Goal: Task Accomplishment & Management: Use online tool/utility

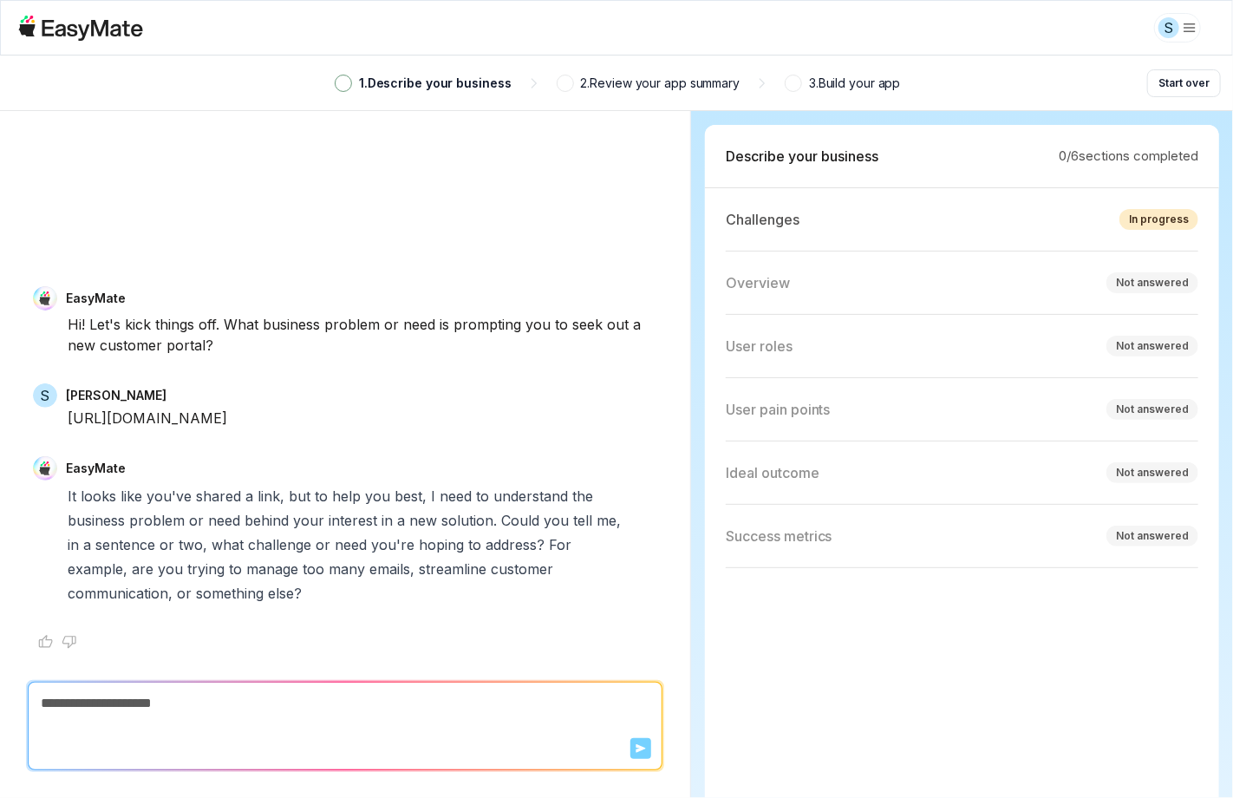
type textarea "*"
click at [1185, 21] on html "S 1 . Describe your business 2 . Review your app summary 3 . Build your app Sta…" at bounding box center [616, 399] width 1233 height 798
click at [887, 59] on html "S 1 . Describe your business 2 . Review your app summary 3 . Build your app Sta…" at bounding box center [616, 399] width 1233 height 798
click at [667, 83] on p "2 . Review your app summary" at bounding box center [661, 83] width 160 height 19
click at [470, 89] on p "1 . Describe your business" at bounding box center [435, 83] width 153 height 19
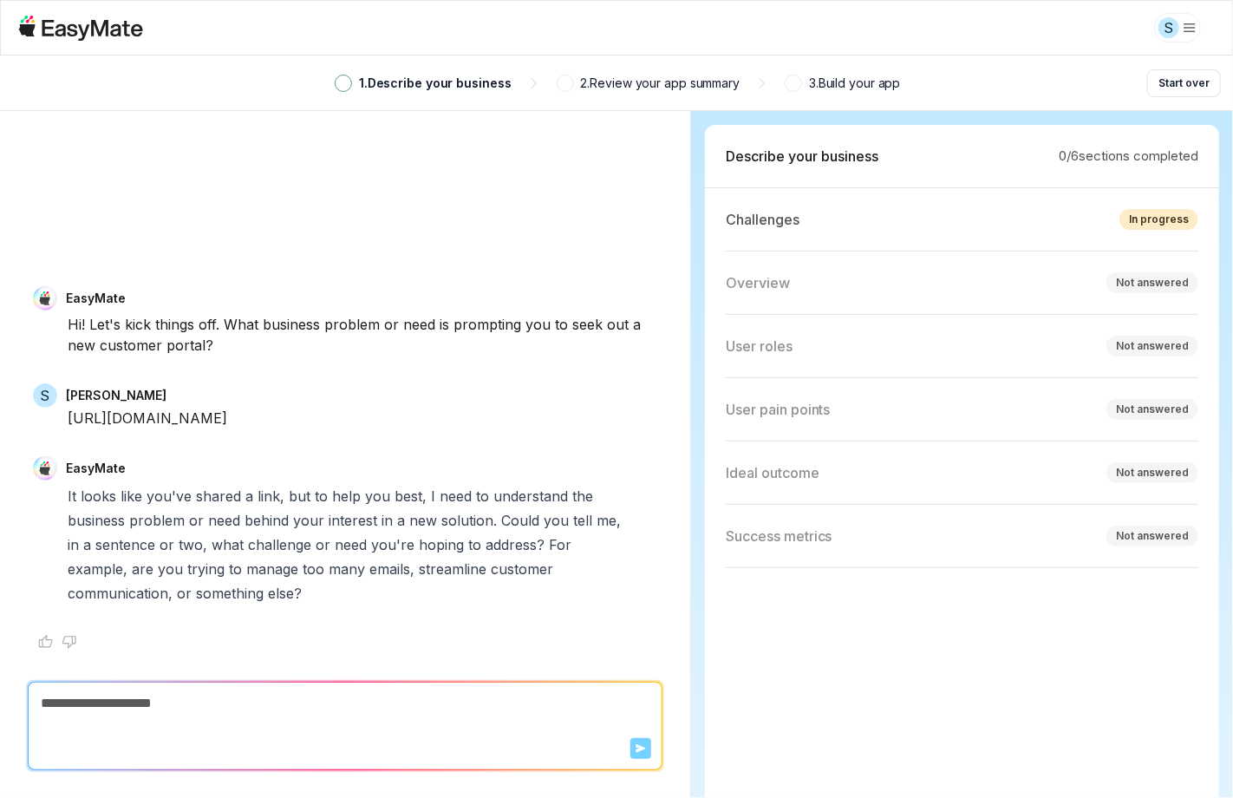
click at [692, 88] on p "2 . Review your app summary" at bounding box center [661, 83] width 160 height 19
click at [642, 84] on p "2 . Review your app summary" at bounding box center [661, 83] width 160 height 19
click at [850, 84] on p "3 . Build your app" at bounding box center [854, 83] width 91 height 19
click at [329, 567] on span "many" at bounding box center [347, 569] width 36 height 24
click at [251, 583] on p "It looks like you've shared a link, but to help you best, I need to understand …" at bounding box center [350, 544] width 564 height 121
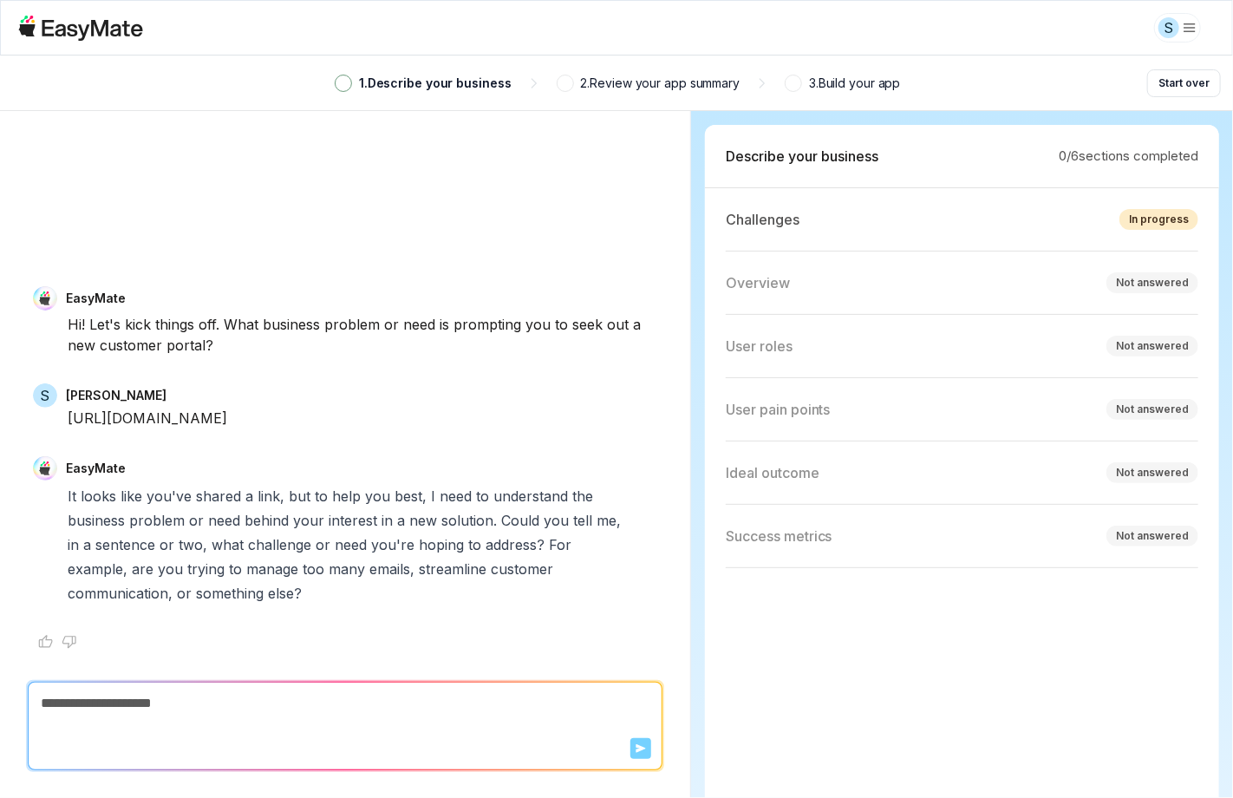
drag, startPoint x: 439, startPoint y: 711, endPoint x: 962, endPoint y: 357, distance: 632.0
click at [439, 711] on textarea at bounding box center [345, 703] width 633 height 42
click at [1180, 29] on html "S 1 . Describe your business 2 . Review your app summary 3 . Build your app Sta…" at bounding box center [616, 399] width 1233 height 798
click at [1091, 76] on div "Log out" at bounding box center [1104, 72] width 179 height 36
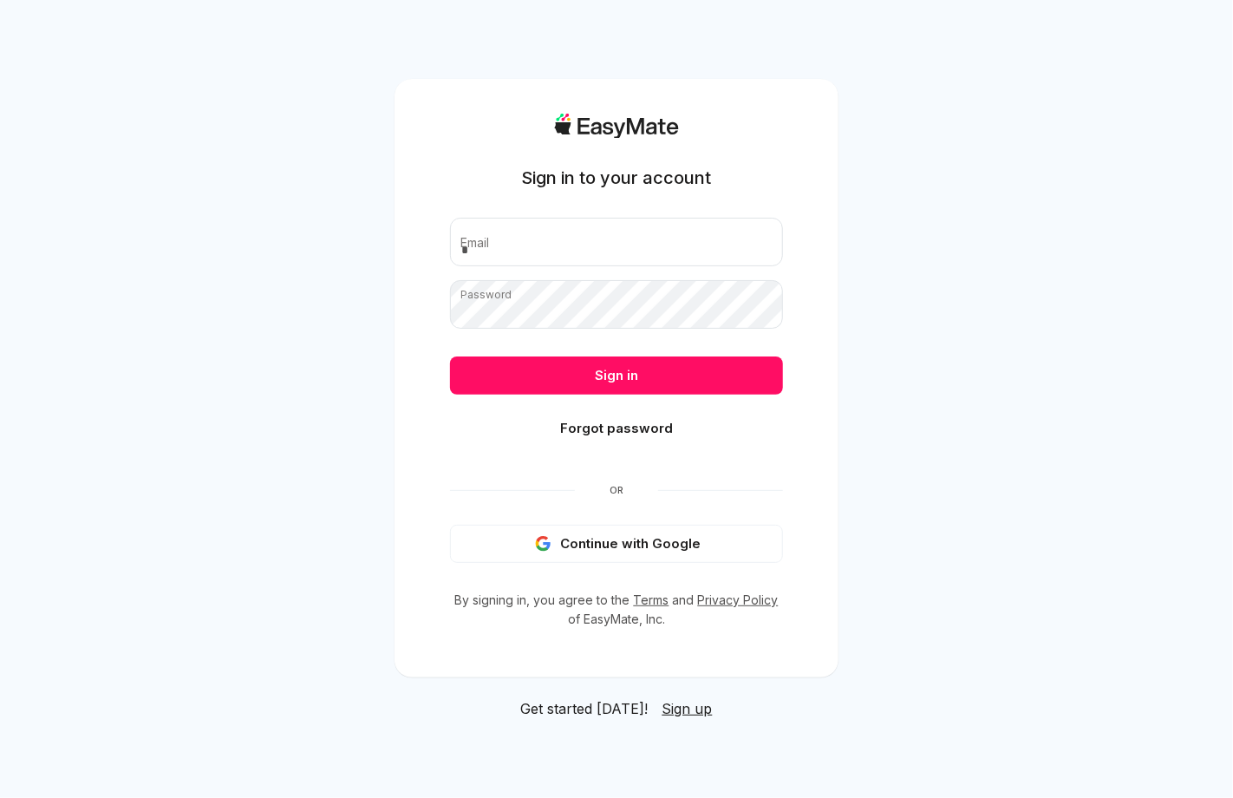
click at [330, 164] on div "Sign in to your account Email Password Sign in Forgot password Or Continue with…" at bounding box center [616, 399] width 1233 height 798
click at [205, 225] on div "Sign in to your account Email Password Sign in Forgot password Or Continue with…" at bounding box center [616, 399] width 1233 height 798
click at [666, 541] on button "Continue with Google" at bounding box center [616, 544] width 333 height 38
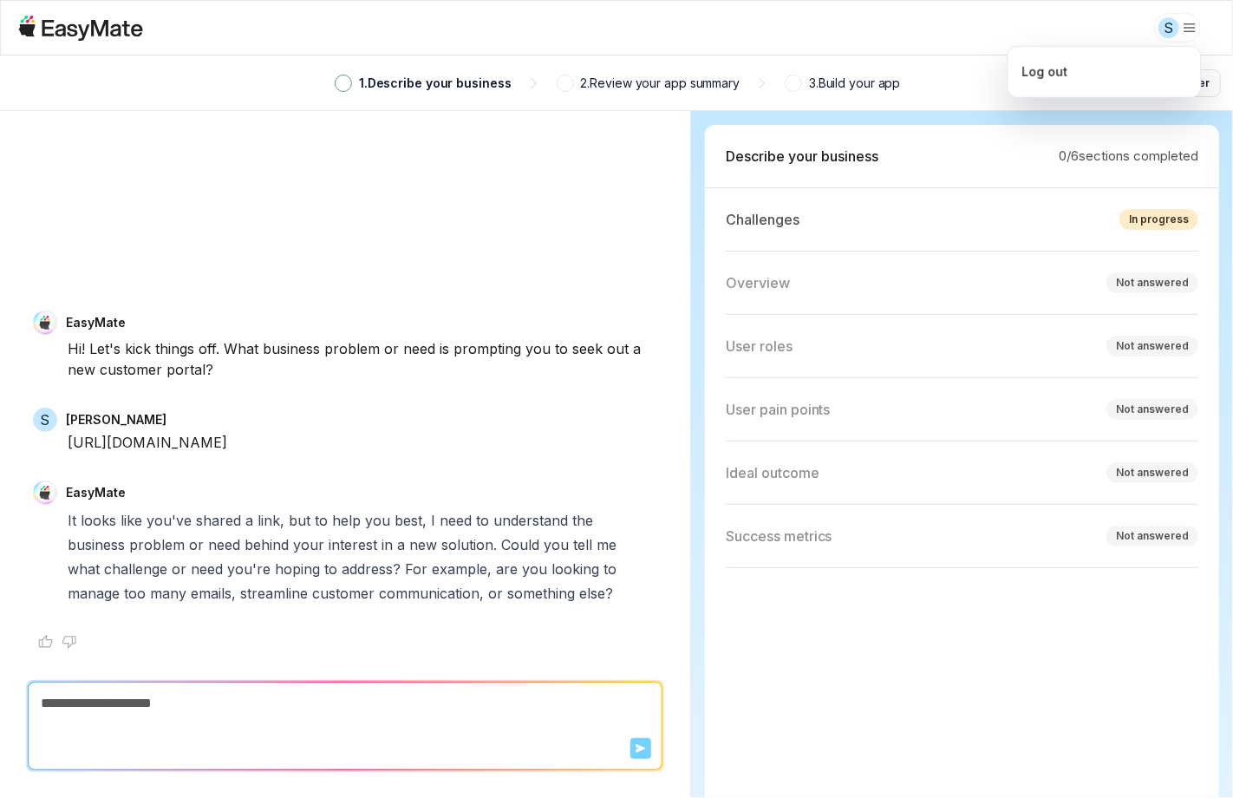
click at [1182, 29] on html "S 1 . Describe your business 2 . Review your app summary 3 . Build your app Sta…" at bounding box center [616, 399] width 1233 height 798
click at [83, 30] on html "S 1 . Describe your business 2 . Review your app summary 3 . Build your app Sta…" at bounding box center [616, 399] width 1233 height 798
click at [29, 26] on icon at bounding box center [27, 29] width 16 height 12
click at [61, 27] on icon at bounding box center [80, 28] width 125 height 25
click at [88, 27] on icon at bounding box center [80, 28] width 125 height 25
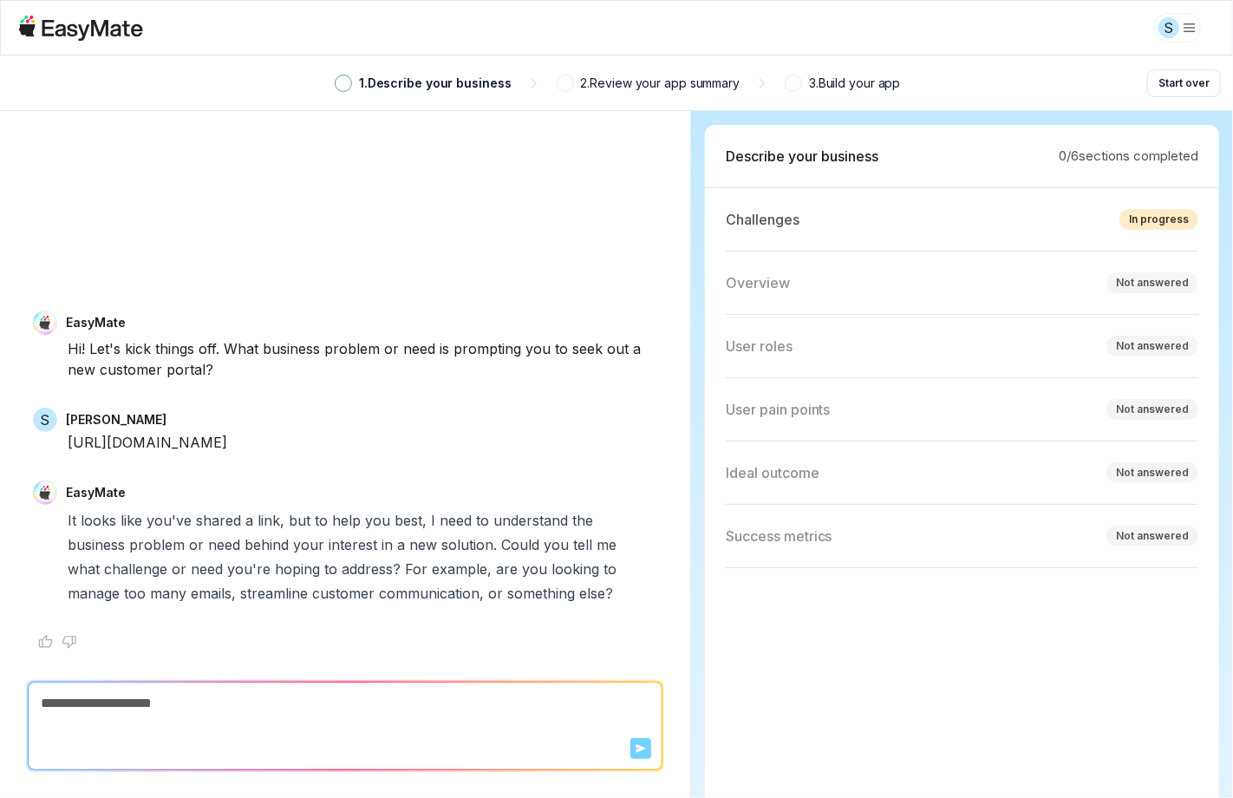
type textarea "*"
click at [431, 190] on div "EasyMate Hi! Let's kick things off. What business problem or need is prompting …" at bounding box center [345, 396] width 624 height 515
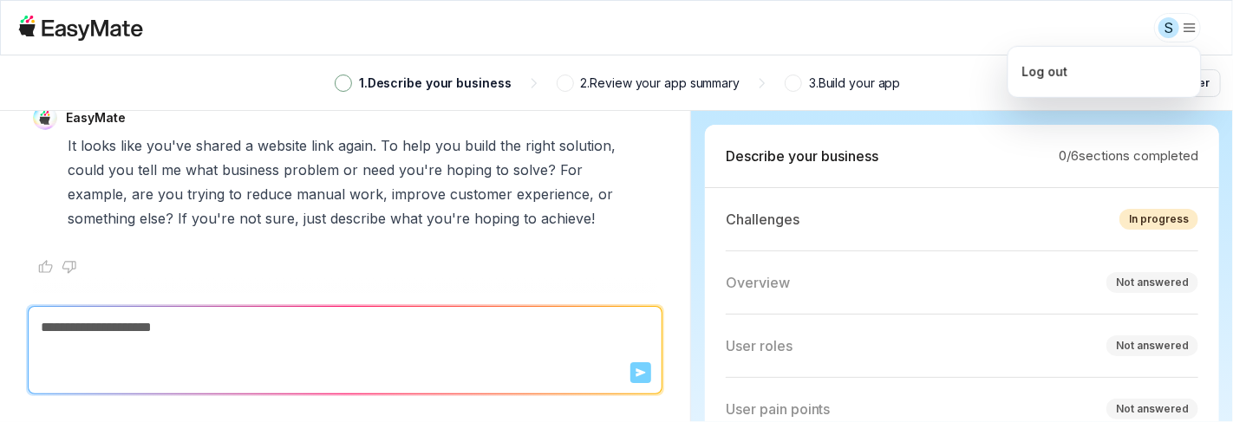
click at [1180, 33] on html "S 1 . Describe your business 2 . Review your app summary 3 . Build your app Sta…" at bounding box center [616, 211] width 1233 height 422
click at [304, 65] on html "S 1 . Describe your business 2 . Review your app summary 3 . Build your app Sta…" at bounding box center [616, 211] width 1233 height 422
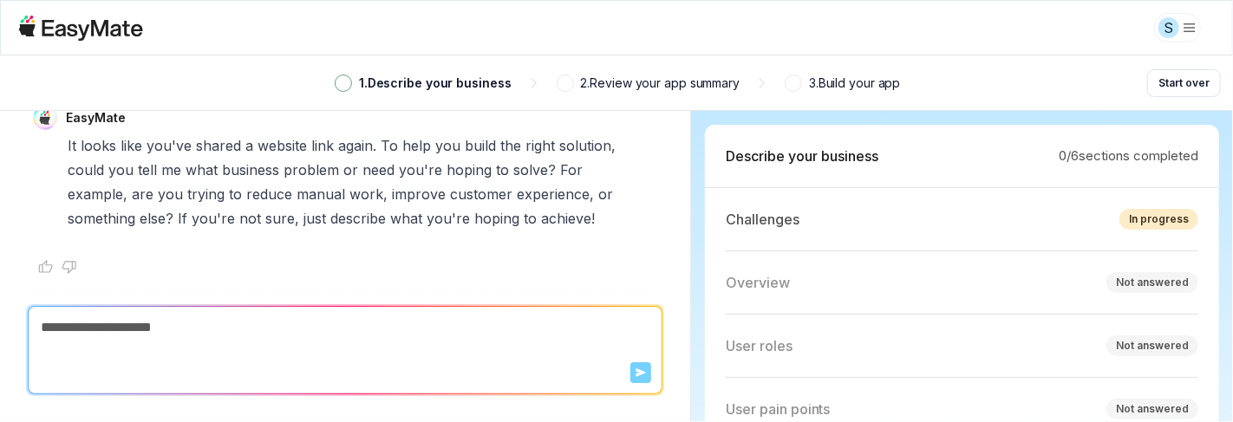
type textarea "*"
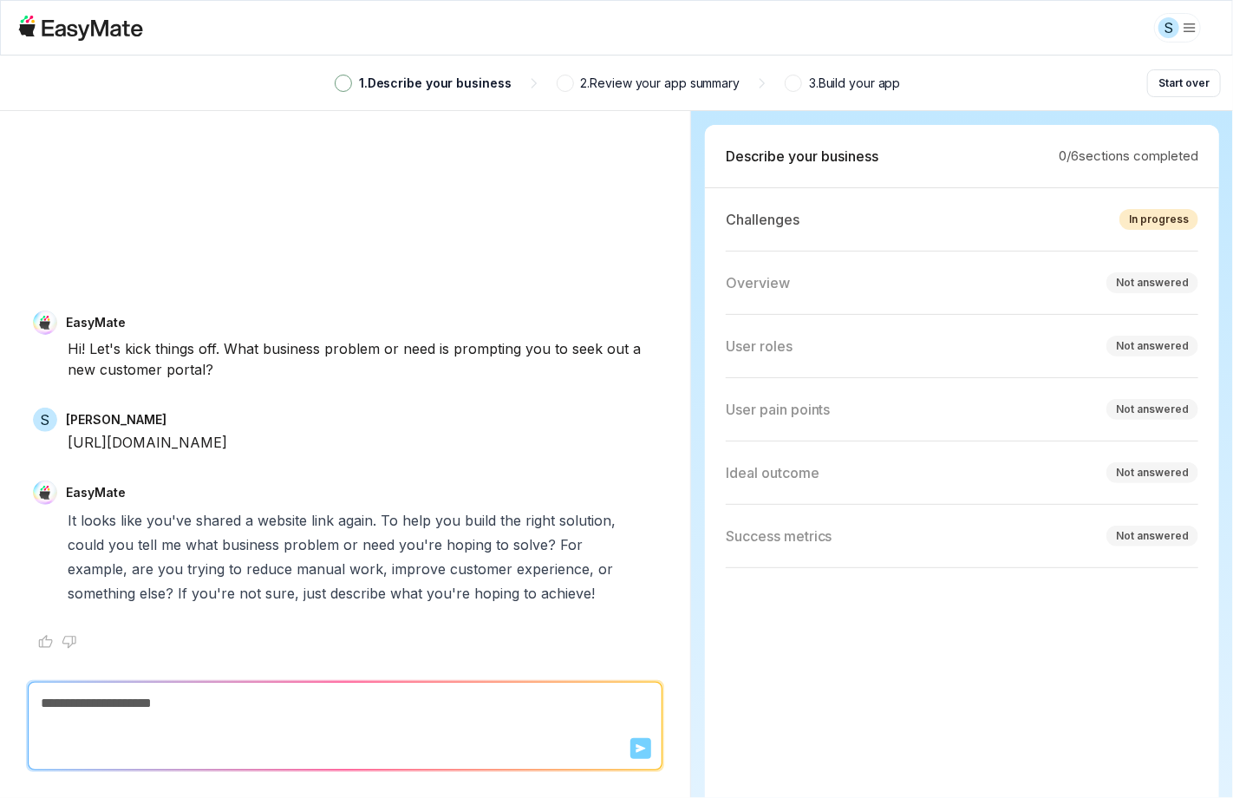
scroll to position [0, 0]
click at [1184, 28] on html "S 1 . Describe your business 2 . Review your app summary 3 . Build your app Sta…" at bounding box center [616, 399] width 1233 height 798
click at [130, 29] on html "S 1 . Describe your business 2 . Review your app summary 3 . Build your app Sta…" at bounding box center [616, 399] width 1233 height 798
click at [1189, 31] on html "S 1 . Describe your business 2 . Review your app summary 3 . Build your app Sta…" at bounding box center [616, 399] width 1233 height 798
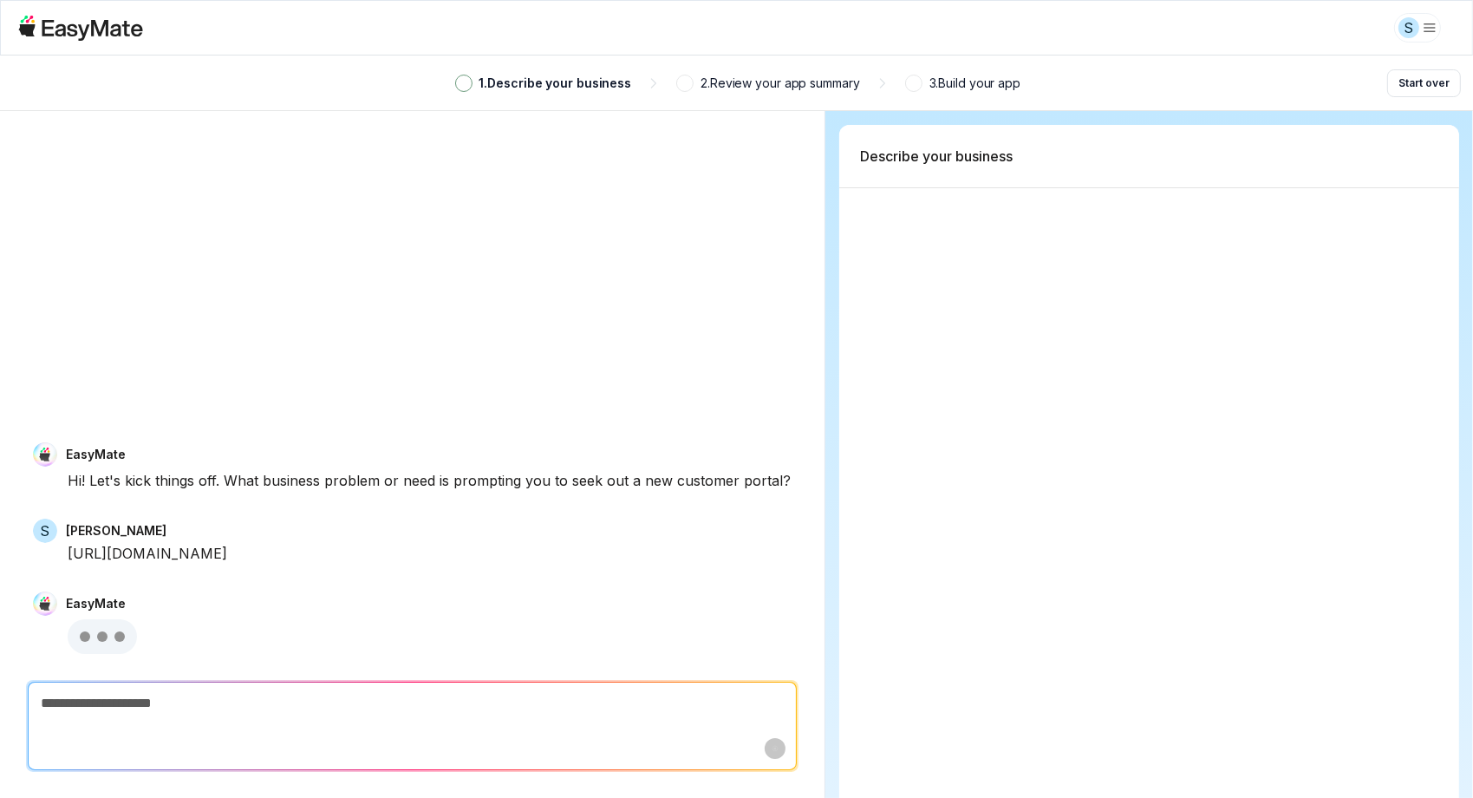
type textarea "*"
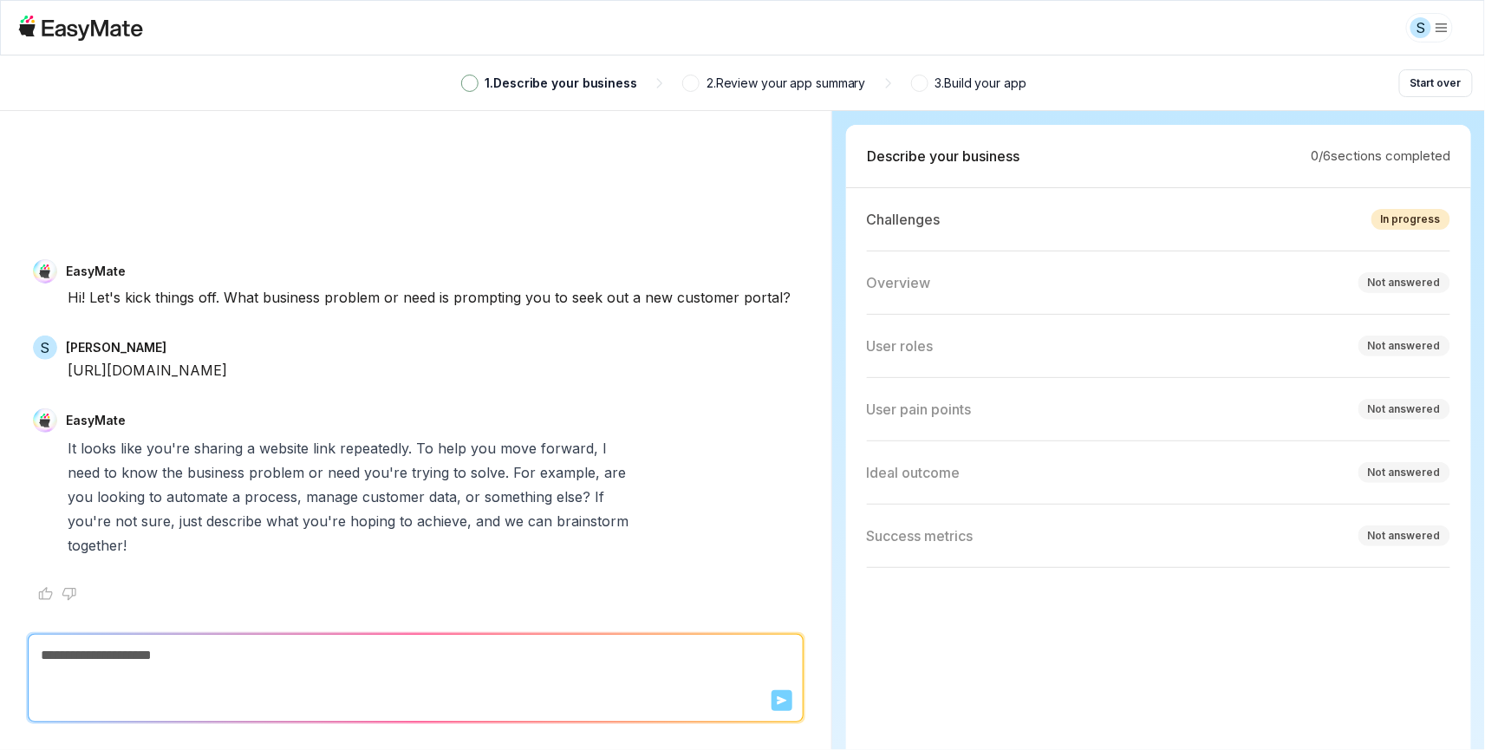
type textarea "*"
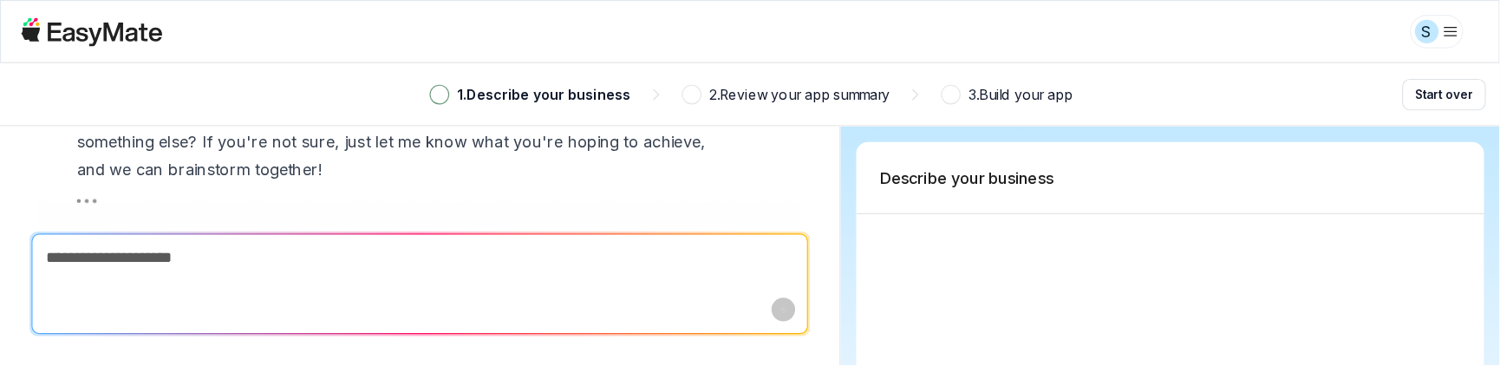
scroll to position [352, 0]
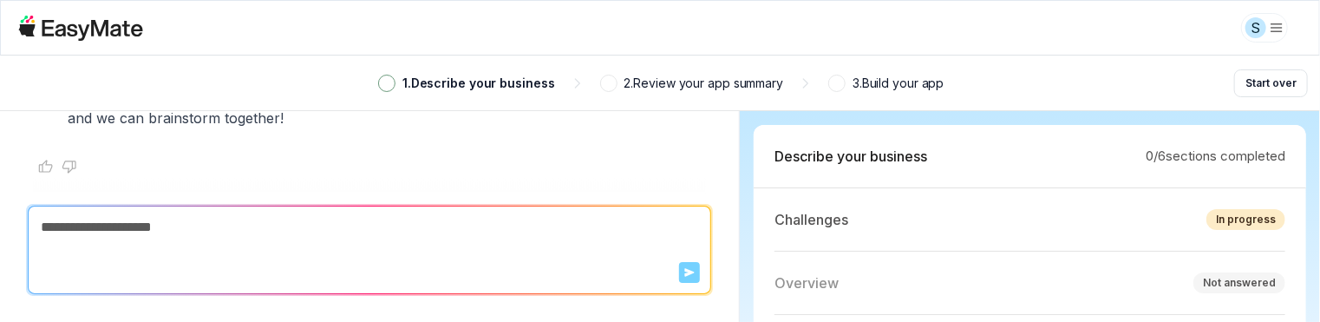
click at [825, 32] on div "S" at bounding box center [659, 28] width 1283 height 36
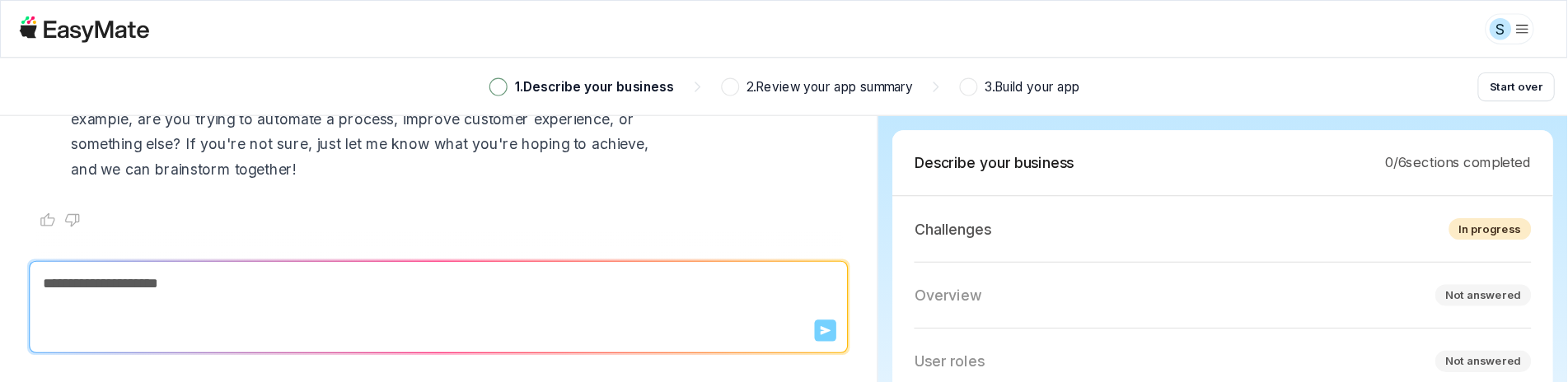
scroll to position [239, 0]
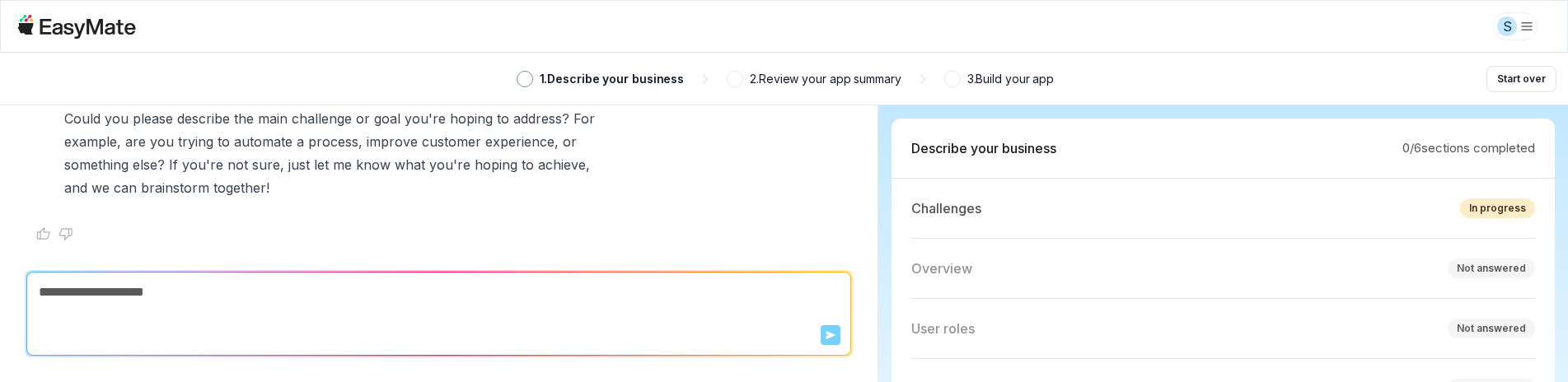
type textarea "*"
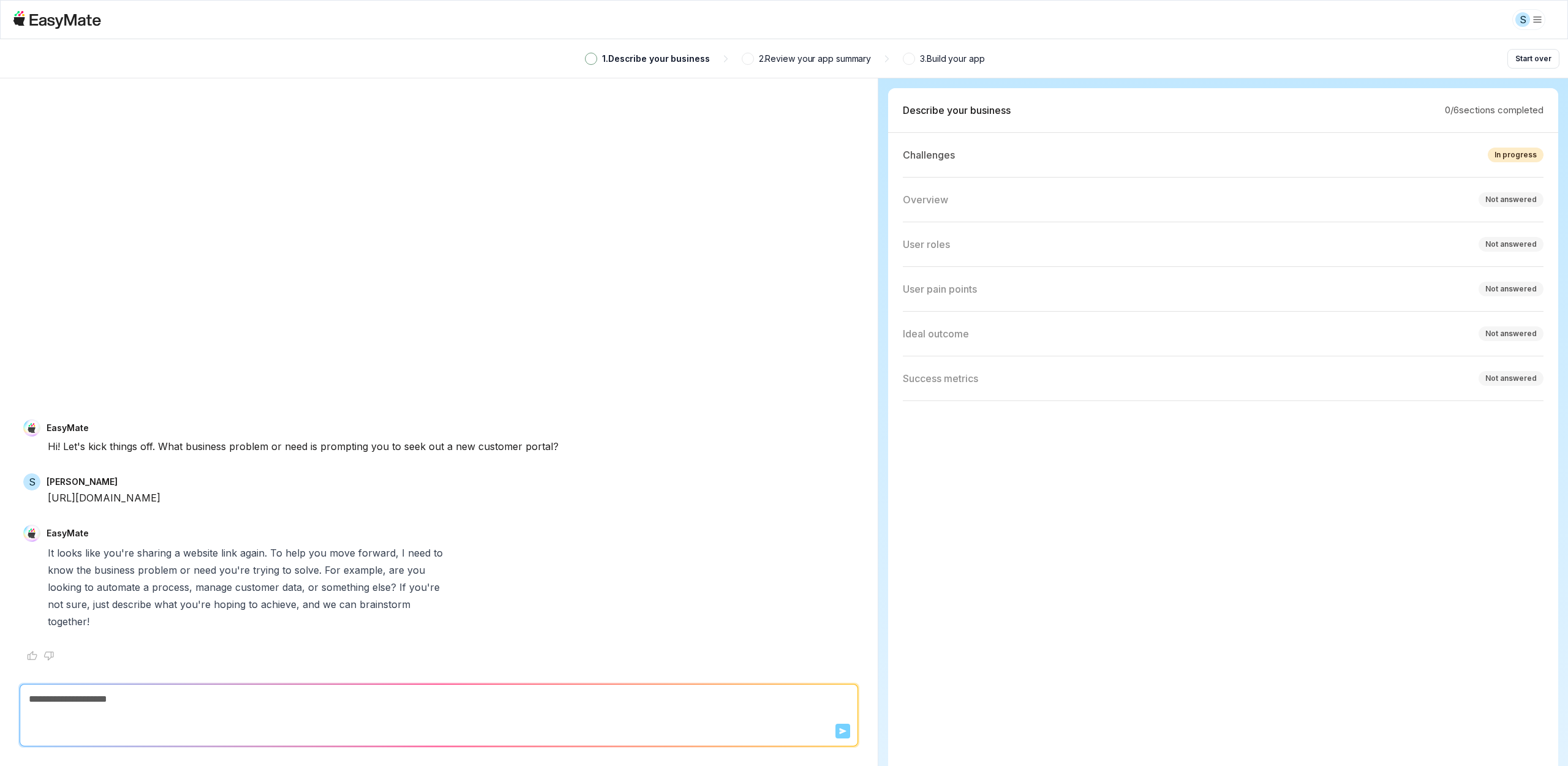
type textarea "*"
click at [456, 343] on div "EasyMate Hi! Let's kick things off. What business problem or need is prompting …" at bounding box center [439, 381] width 831 height 566
